Goal: Navigation & Orientation: Find specific page/section

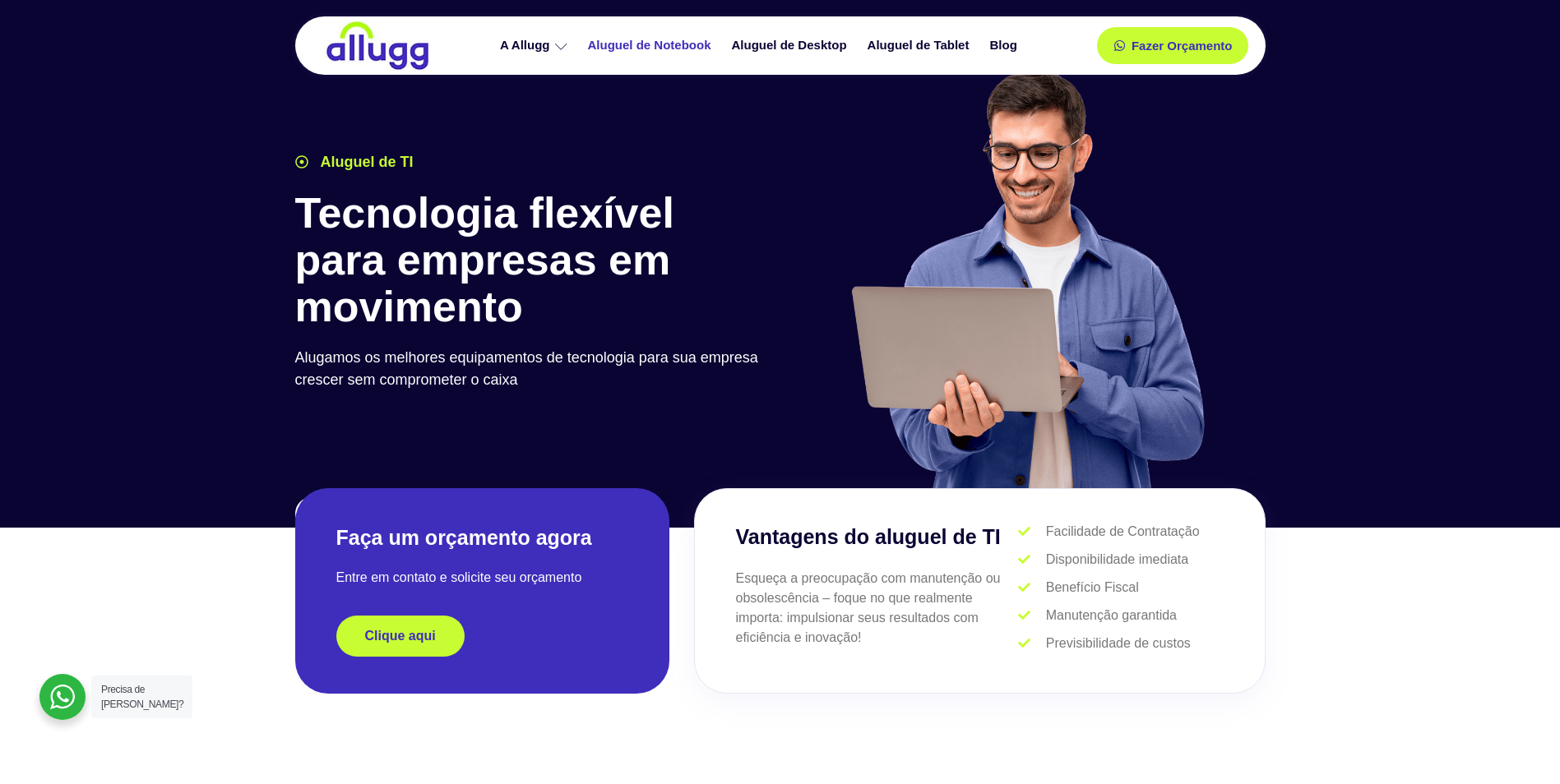
click at [689, 45] on link "Aluguel de Notebook" at bounding box center [652, 45] width 144 height 29
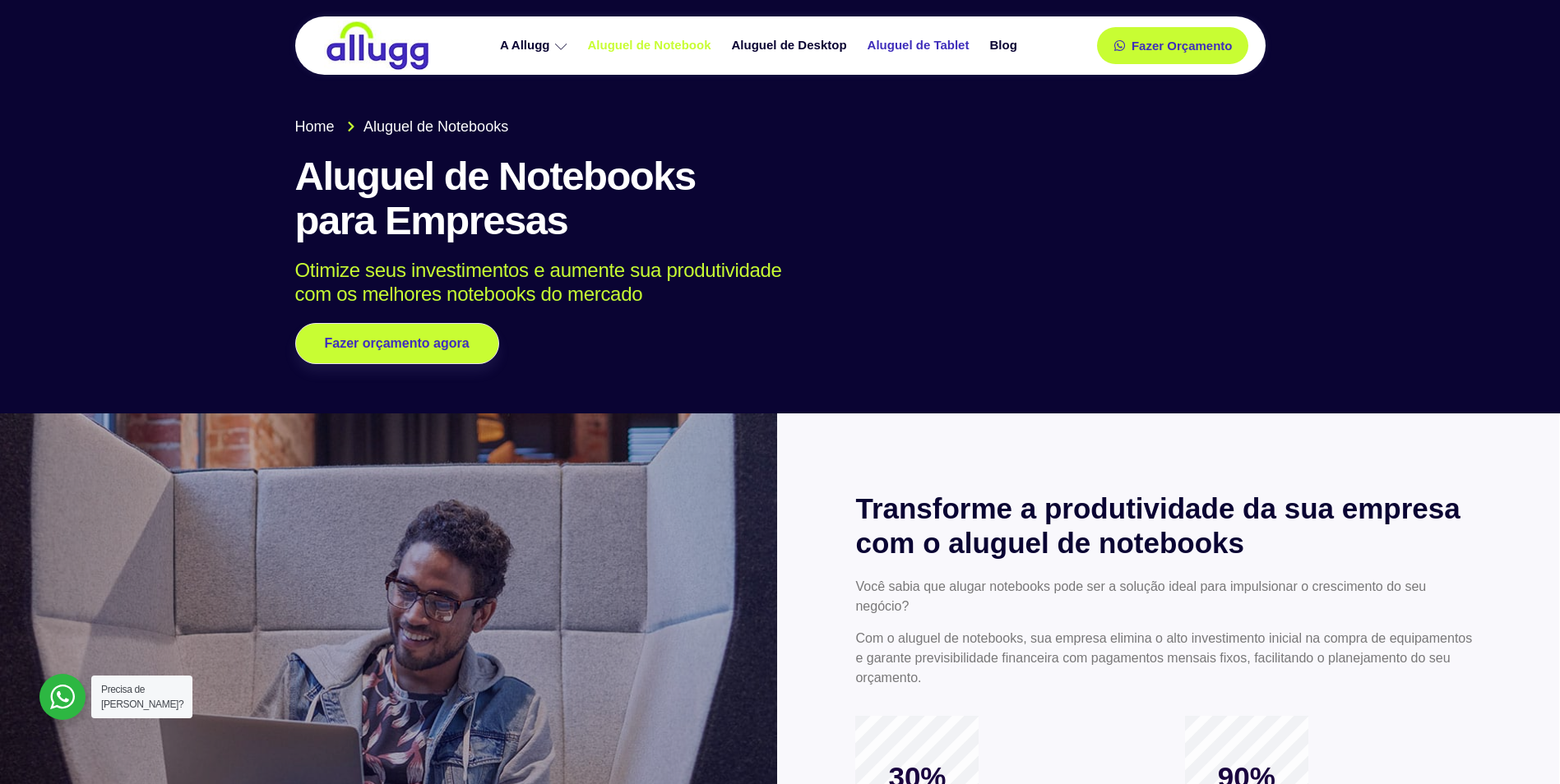
click at [918, 43] on link "Aluguel de Tablet" at bounding box center [920, 45] width 123 height 29
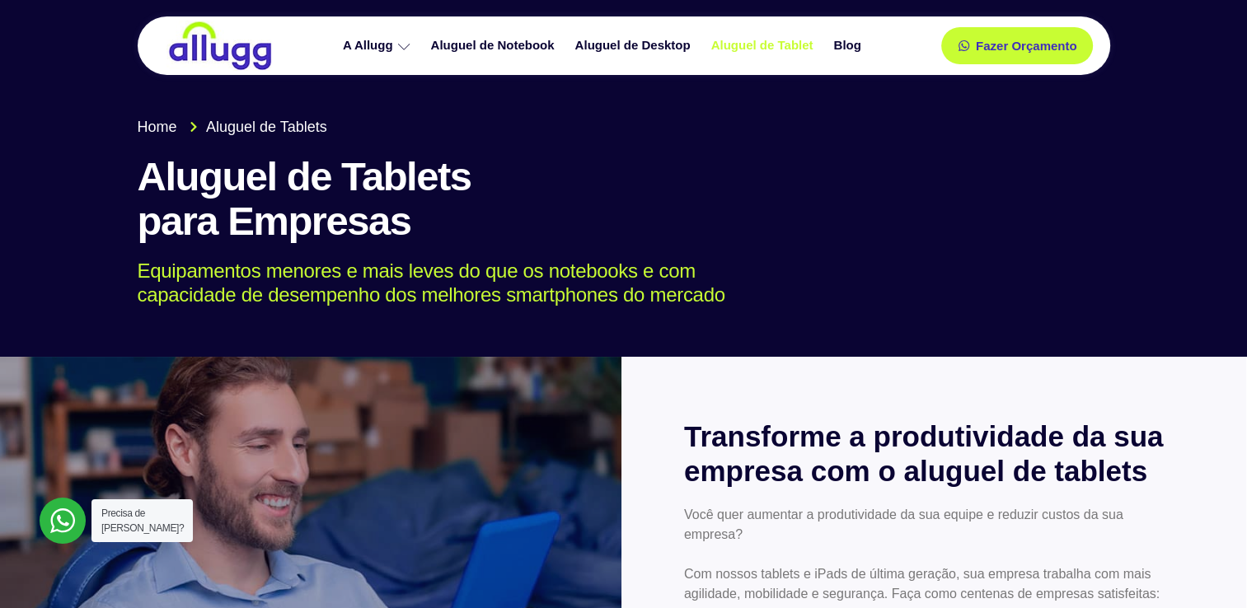
click at [945, 204] on h1 "Aluguel de Tablets para Empresas" at bounding box center [624, 199] width 972 height 89
